Goal: Use online tool/utility

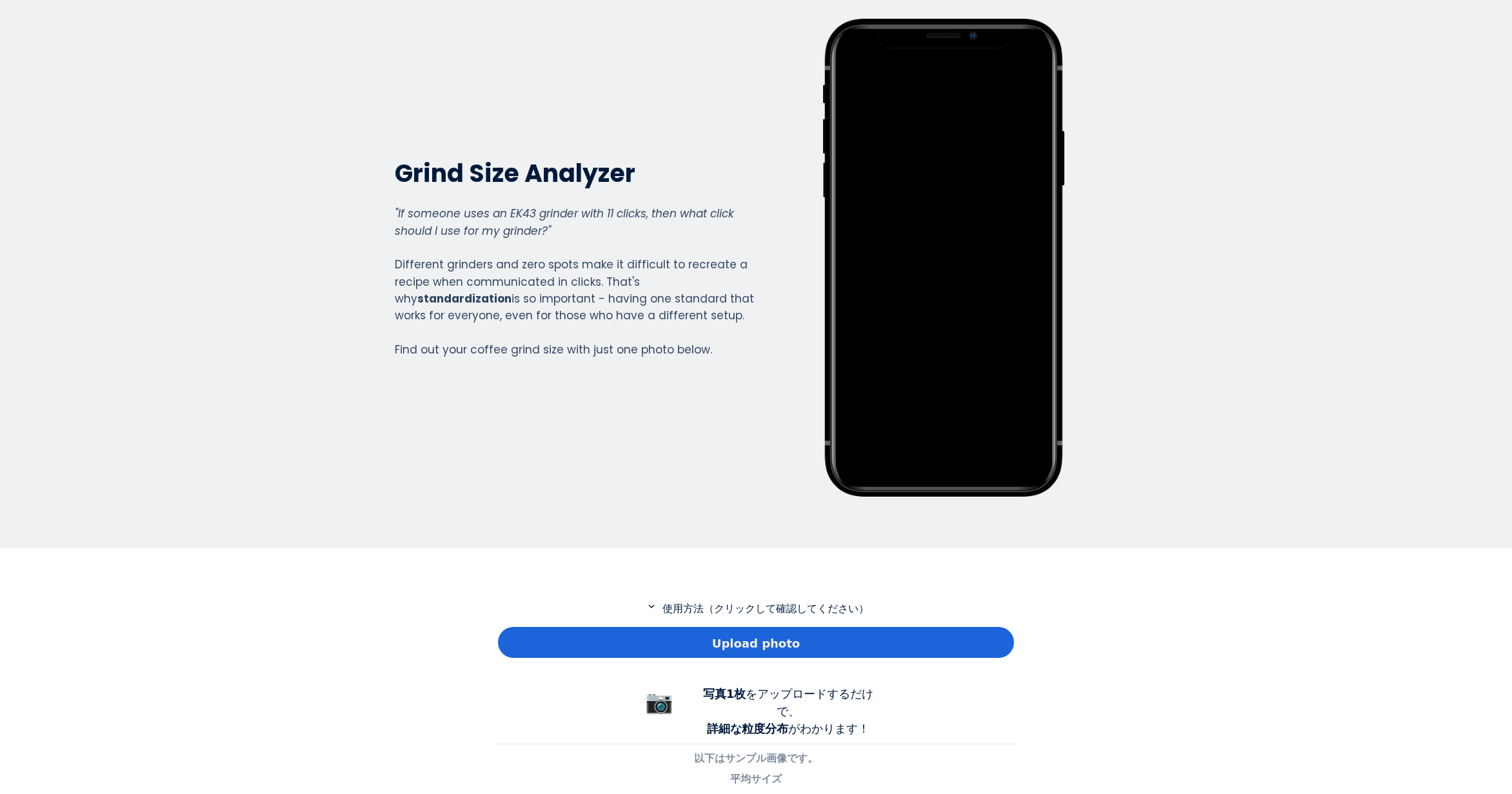
scroll to position [193, 0]
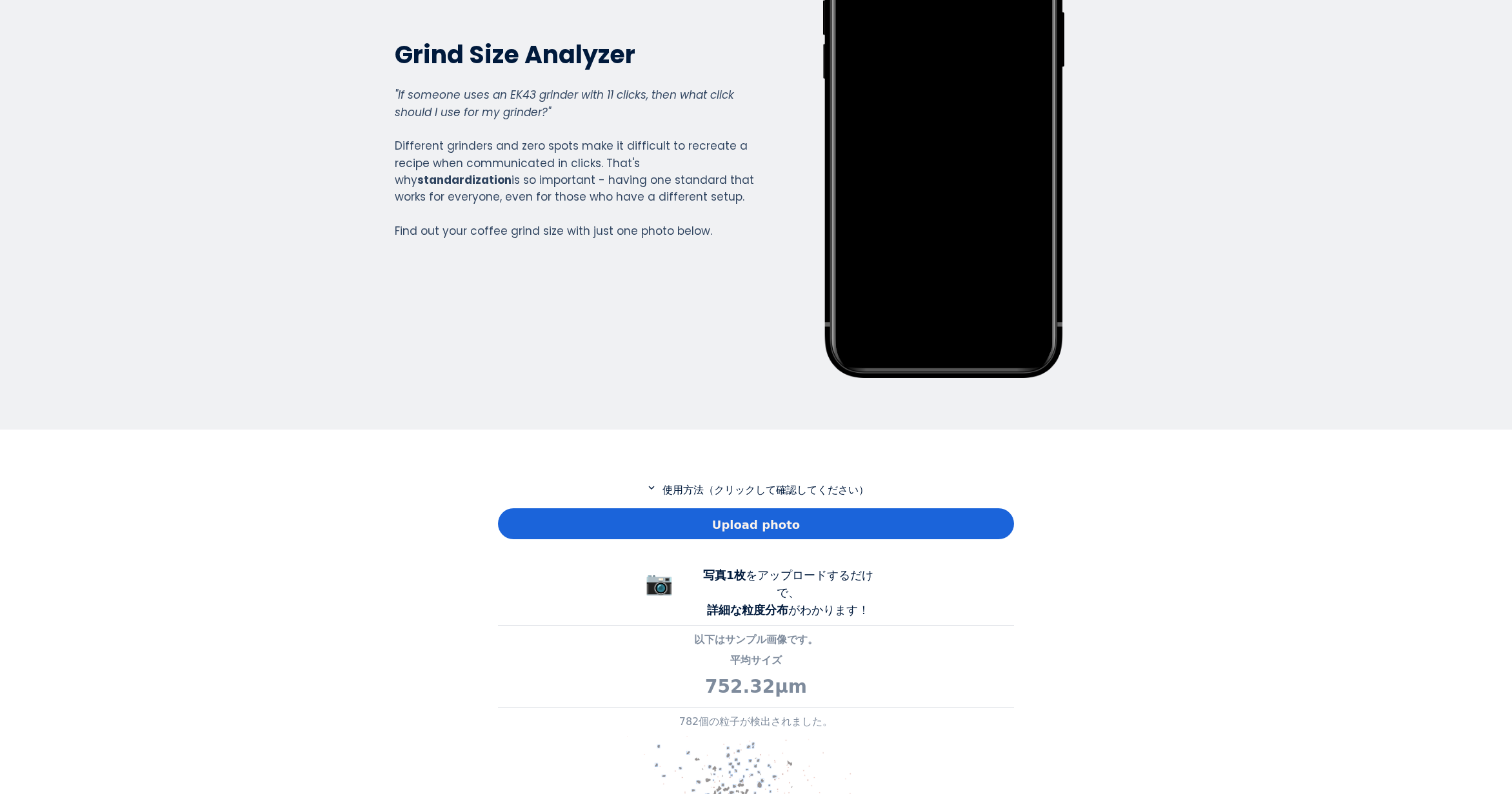
click at [553, 532] on div "Upload photo" at bounding box center [756, 523] width 516 height 31
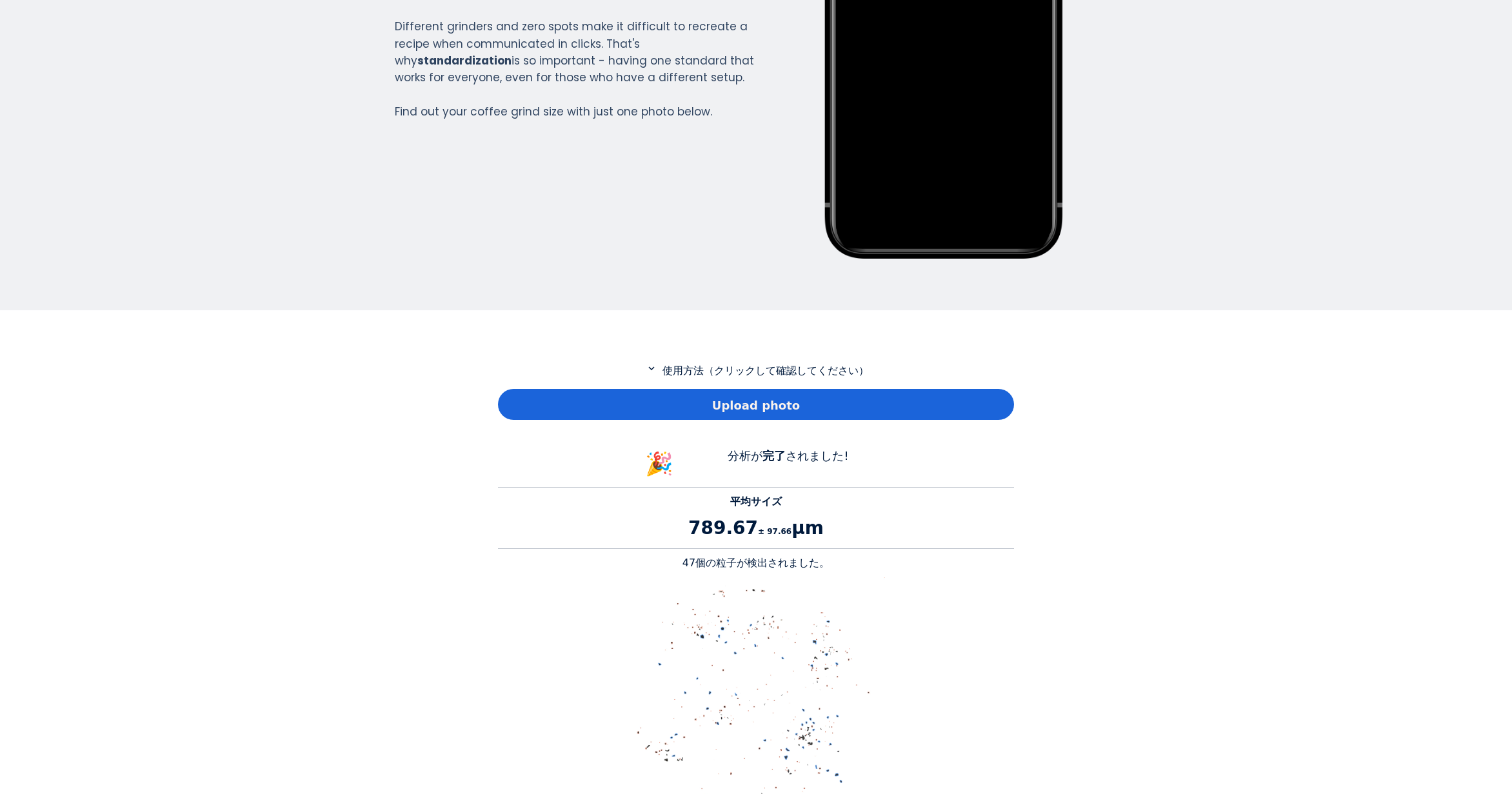
scroll to position [322, 0]
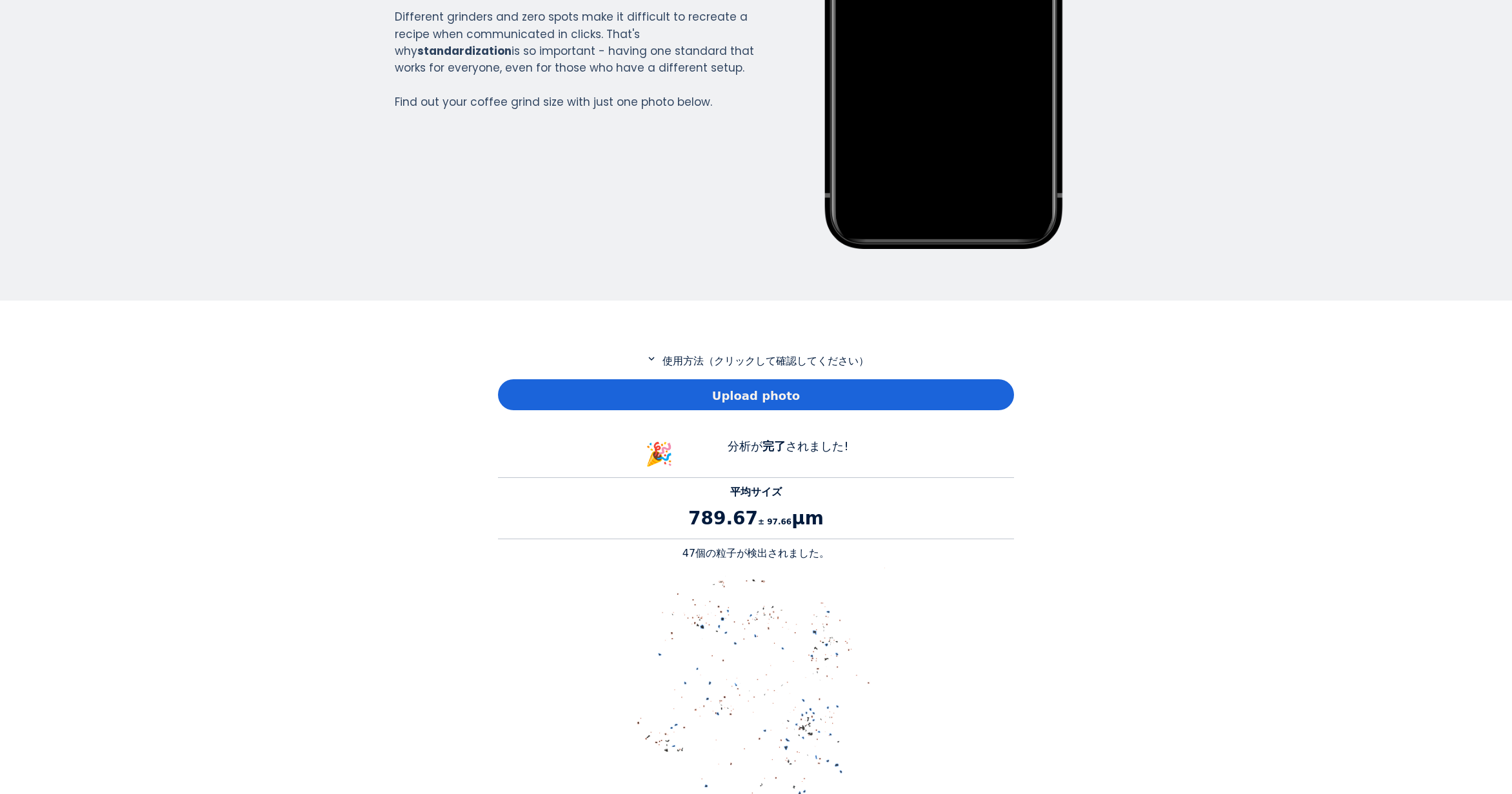
click at [694, 550] on p "47個の粒子が検出されました。" at bounding box center [756, 553] width 516 height 16
copy p "47"
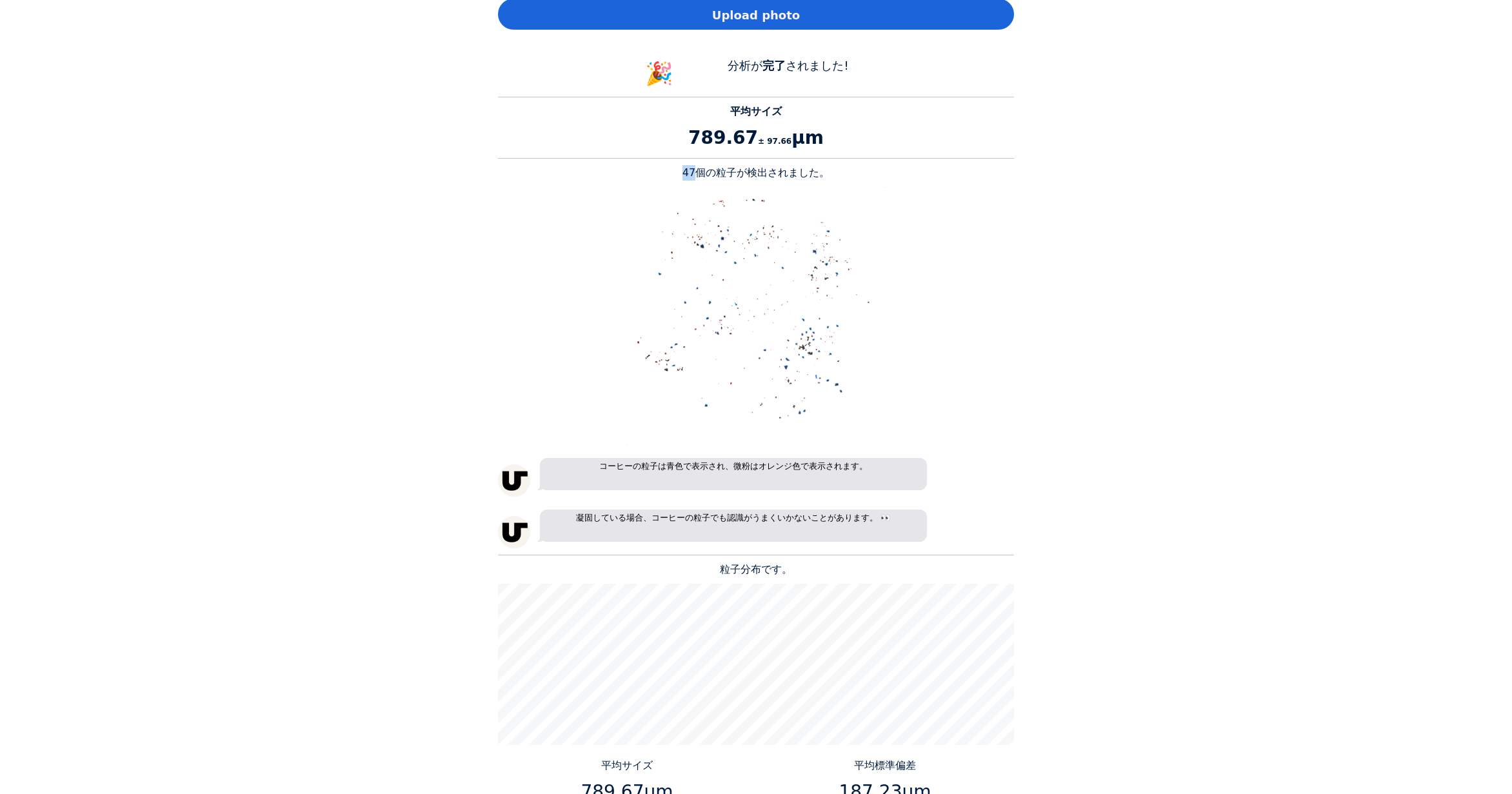
scroll to position [838, 0]
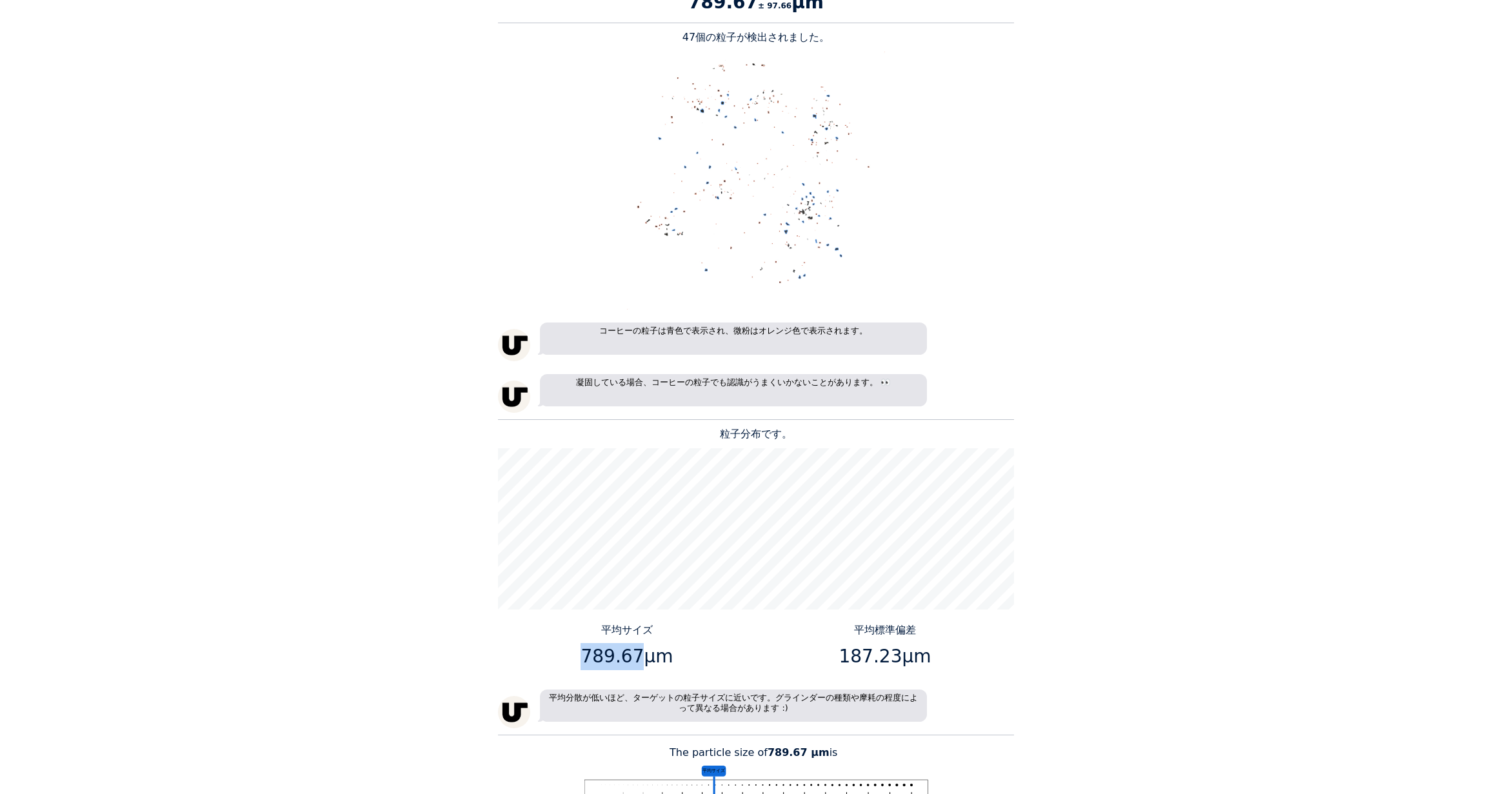
drag, startPoint x: 635, startPoint y: 653, endPoint x: 586, endPoint y: 657, distance: 49.2
click at [586, 657] on p "789.67μm" at bounding box center [628, 657] width 248 height 27
copy p "789.67"
drag, startPoint x: 895, startPoint y: 656, endPoint x: 845, endPoint y: 657, distance: 50.0
click at [845, 657] on p "187.23μm" at bounding box center [885, 657] width 248 height 27
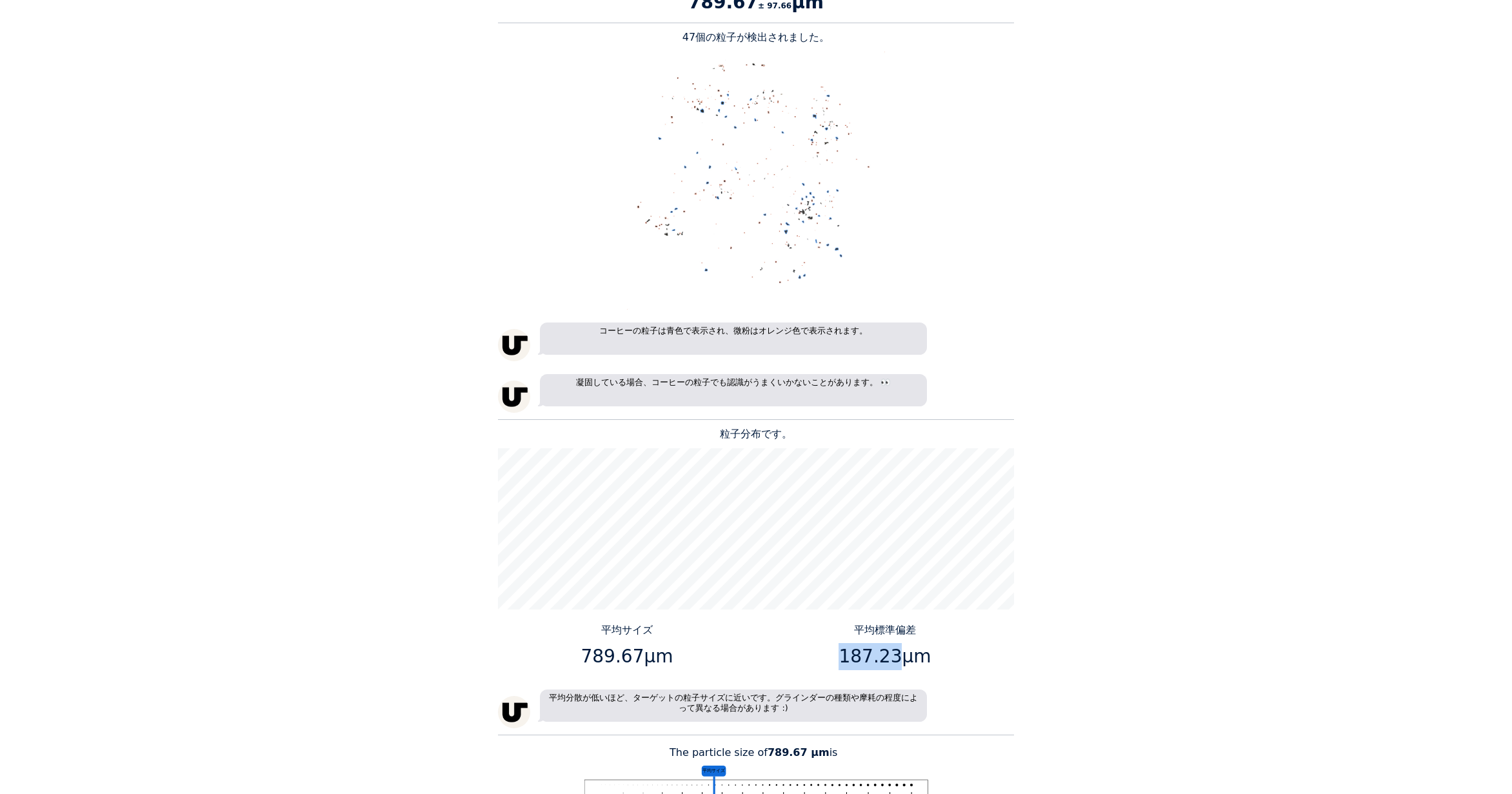
copy p "187.23"
